Goal: Check status: Check status

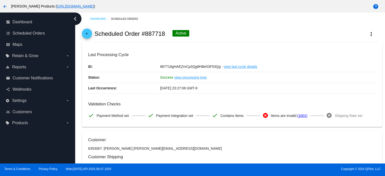
click at [86, 33] on mat-icon "arrow_back" at bounding box center [87, 35] width 6 height 6
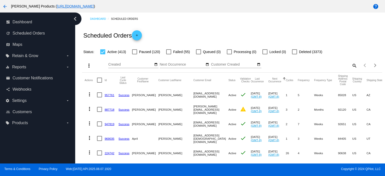
click at [351, 66] on mat-icon "search" at bounding box center [354, 66] width 6 height 8
click at [294, 64] on input "Search" at bounding box center [319, 65] width 75 height 4
paste input "[EMAIL_ADDRESS][DOMAIN_NAME]"
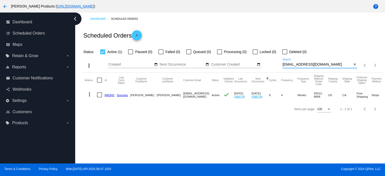
type input "[EMAIL_ADDRESS][DOMAIN_NAME]"
click at [110, 94] on link "840342" at bounding box center [109, 94] width 10 height 3
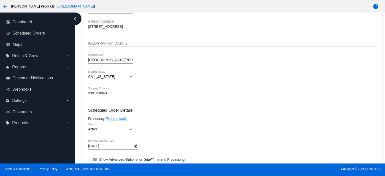
scroll to position [234, 0]
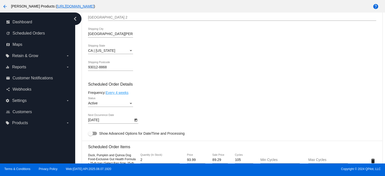
click at [103, 121] on body "arrow_back [PERSON_NAME] Products ( [URL][DOMAIN_NAME] ) help chevron_left dash…" at bounding box center [192, 88] width 385 height 176
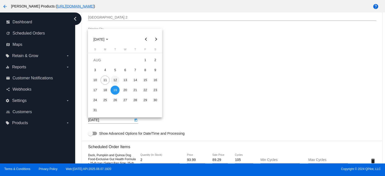
click at [113, 80] on div "12" at bounding box center [114, 80] width 9 height 9
type input "[DATE]"
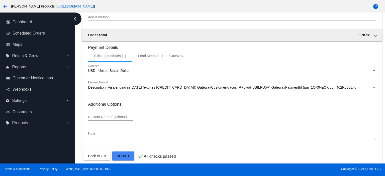
scroll to position [491, 0]
